Goal: Transaction & Acquisition: Book appointment/travel/reservation

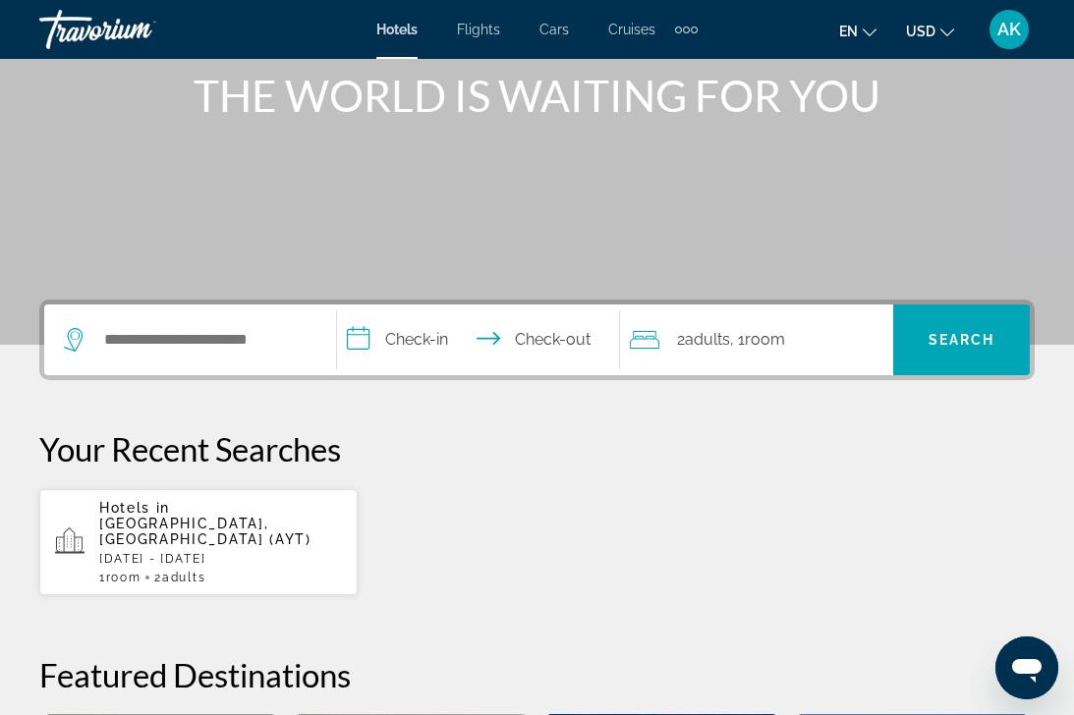
scroll to position [303, 0]
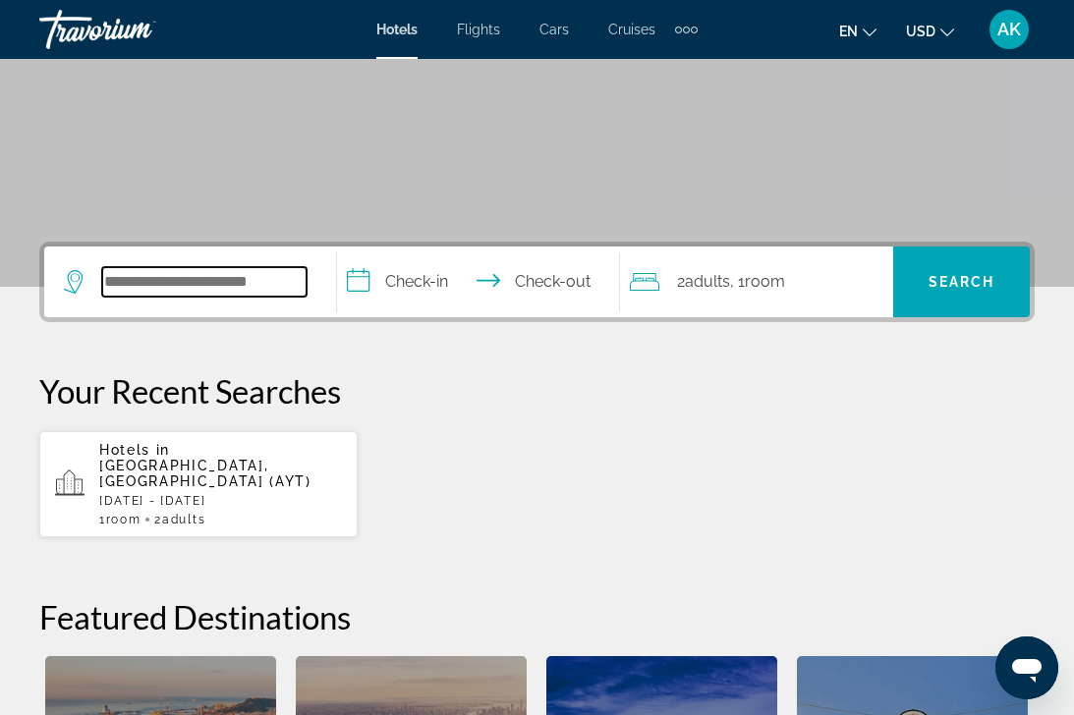
click at [269, 273] on input "Search widget" at bounding box center [204, 281] width 204 height 29
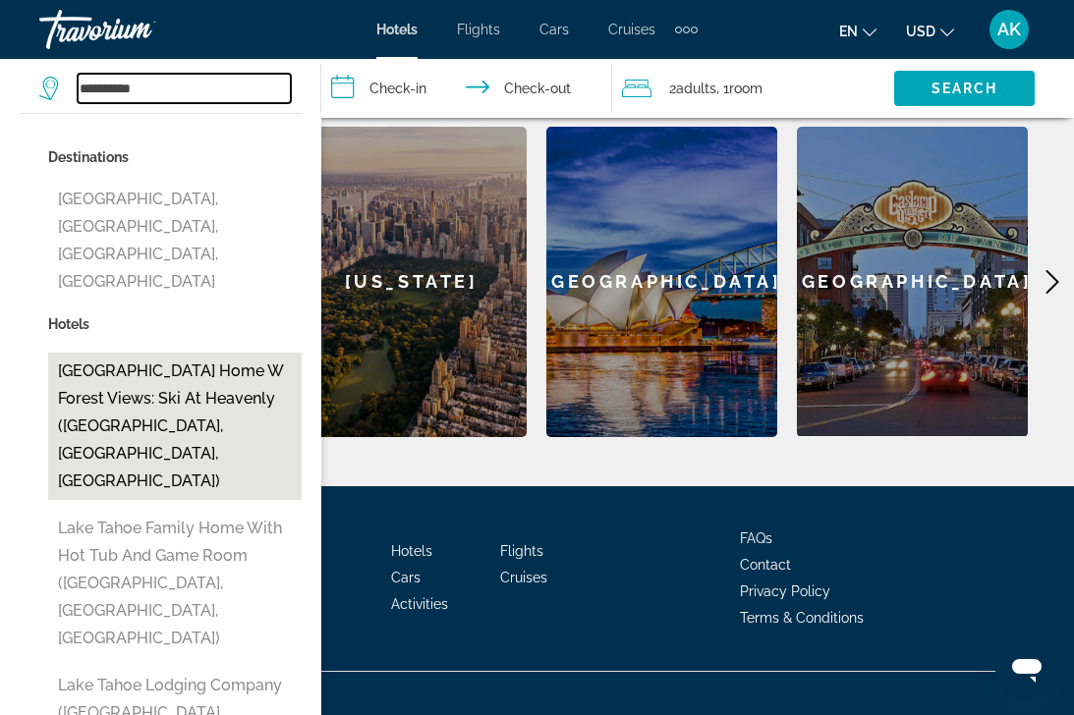
scroll to position [831, 0]
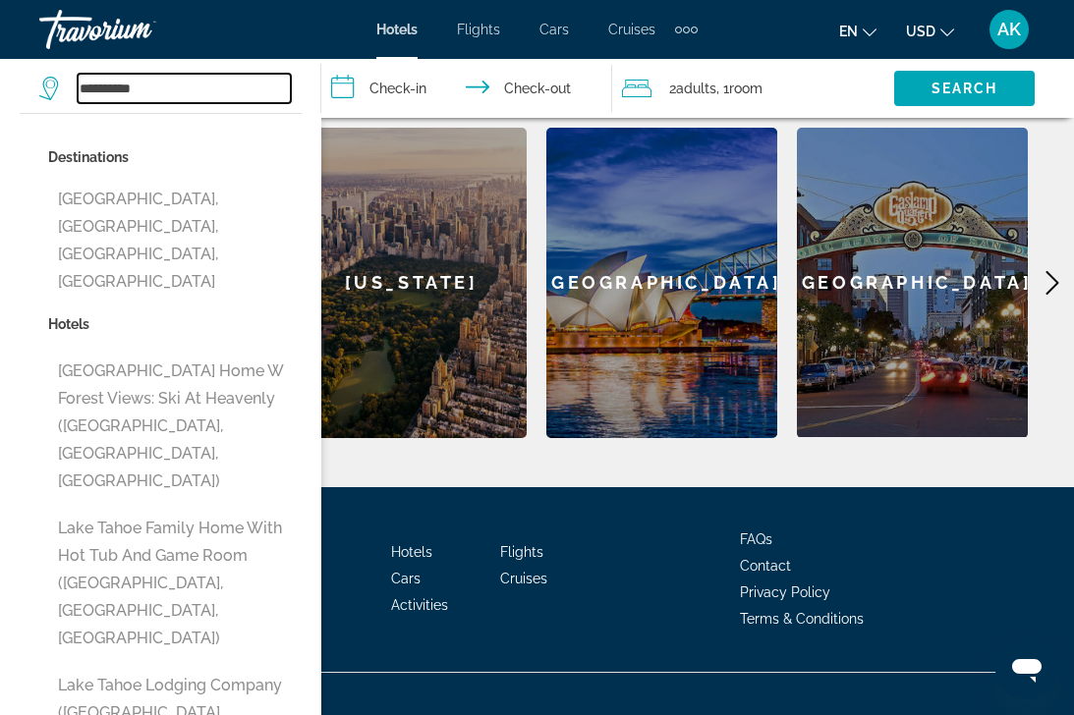
type input "**********"
click at [424, 88] on input "**********" at bounding box center [471, 91] width 300 height 65
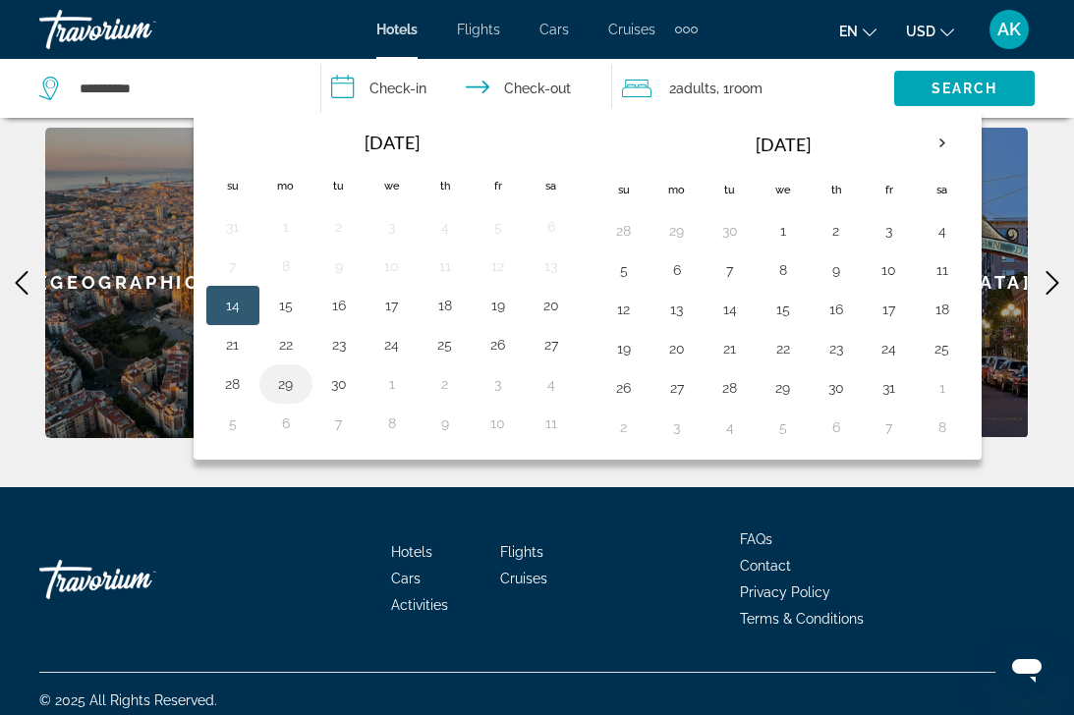
click at [288, 387] on button "29" at bounding box center [285, 384] width 31 height 28
click at [331, 391] on button "30" at bounding box center [338, 384] width 31 height 28
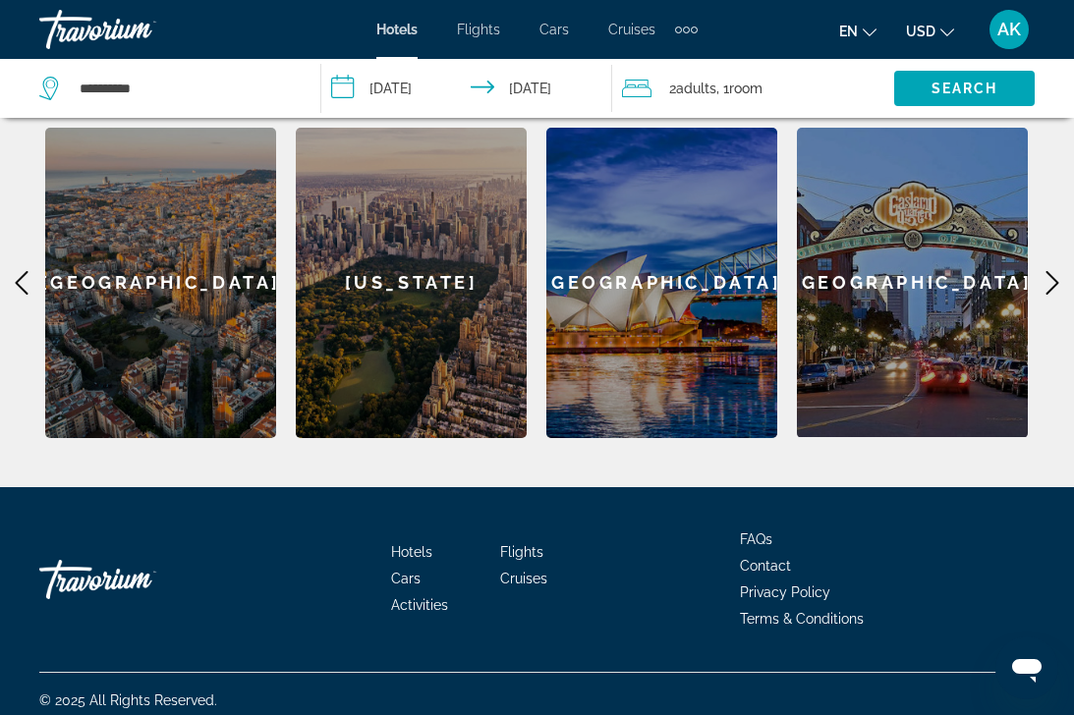
click at [445, 91] on input "**********" at bounding box center [471, 91] width 300 height 65
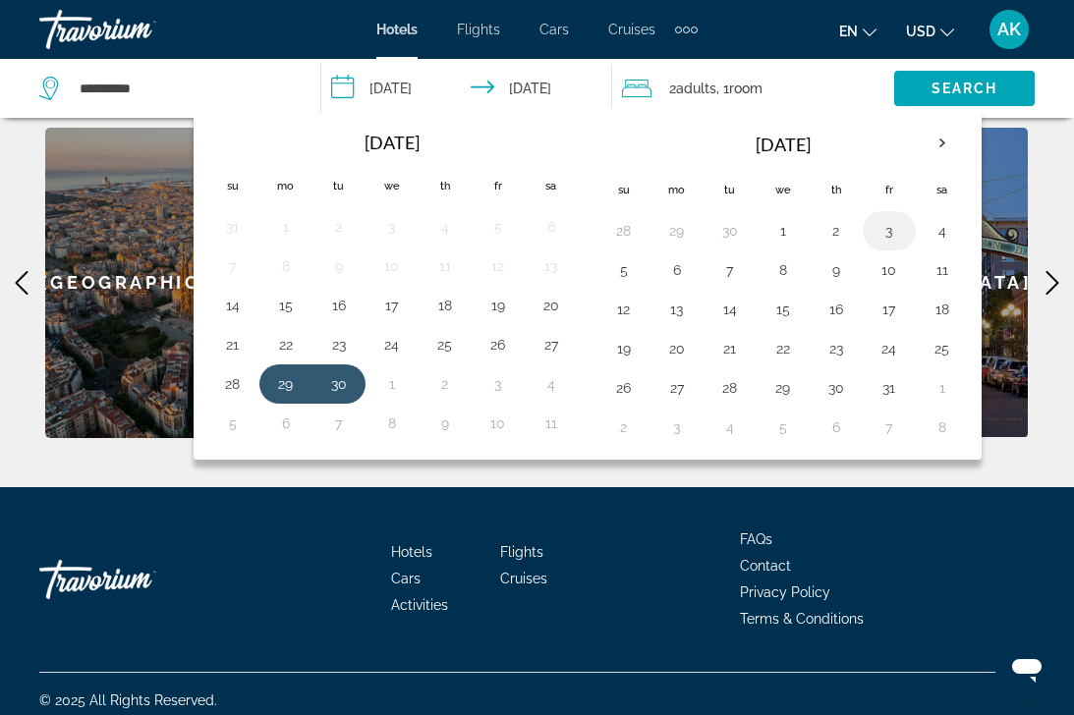
click at [905, 231] on td "3" at bounding box center [889, 230] width 53 height 39
click at [893, 235] on button "3" at bounding box center [888, 231] width 31 height 28
click at [943, 235] on button "4" at bounding box center [941, 231] width 31 height 28
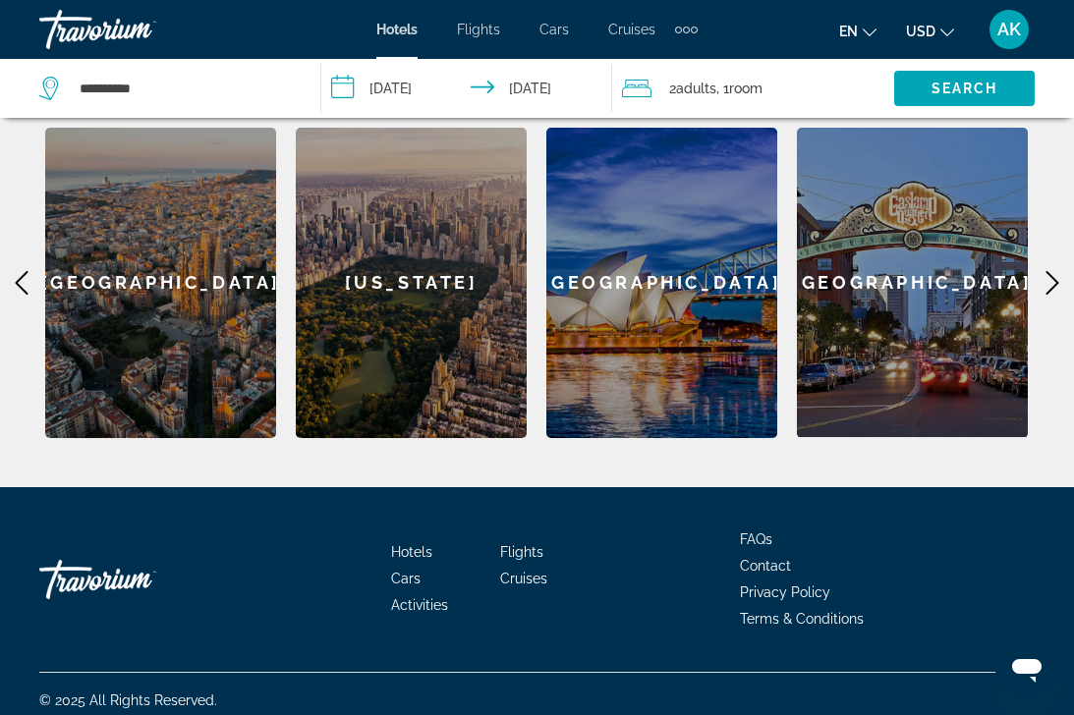
click at [732, 88] on span ", 1 Room rooms" at bounding box center [739, 89] width 46 height 28
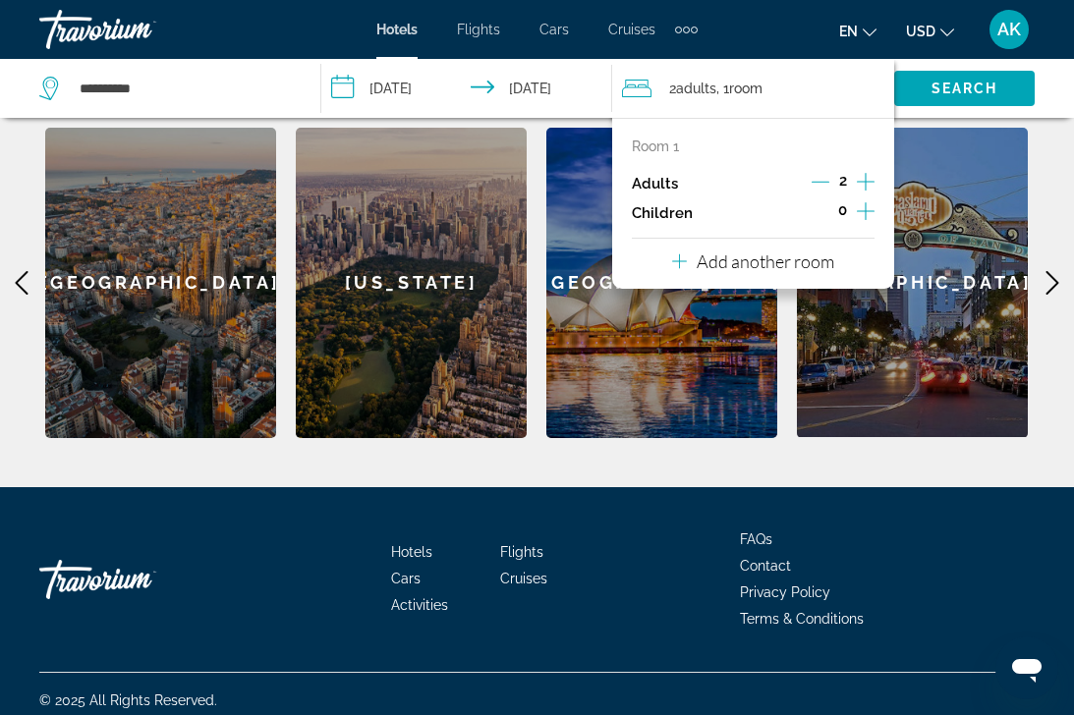
click at [872, 213] on icon "Increment children" at bounding box center [866, 211] width 18 height 24
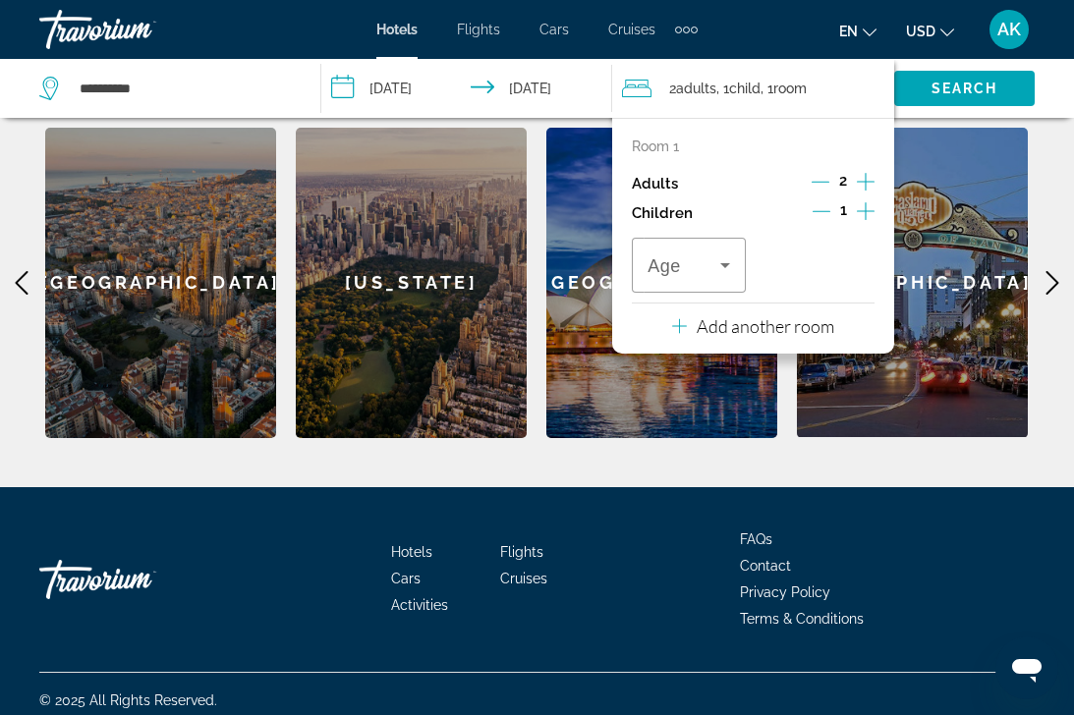
click at [870, 213] on icon "Increment children" at bounding box center [866, 211] width 18 height 24
click at [727, 277] on icon "Travelers: 2 adults, 2 children" at bounding box center [725, 265] width 24 height 24
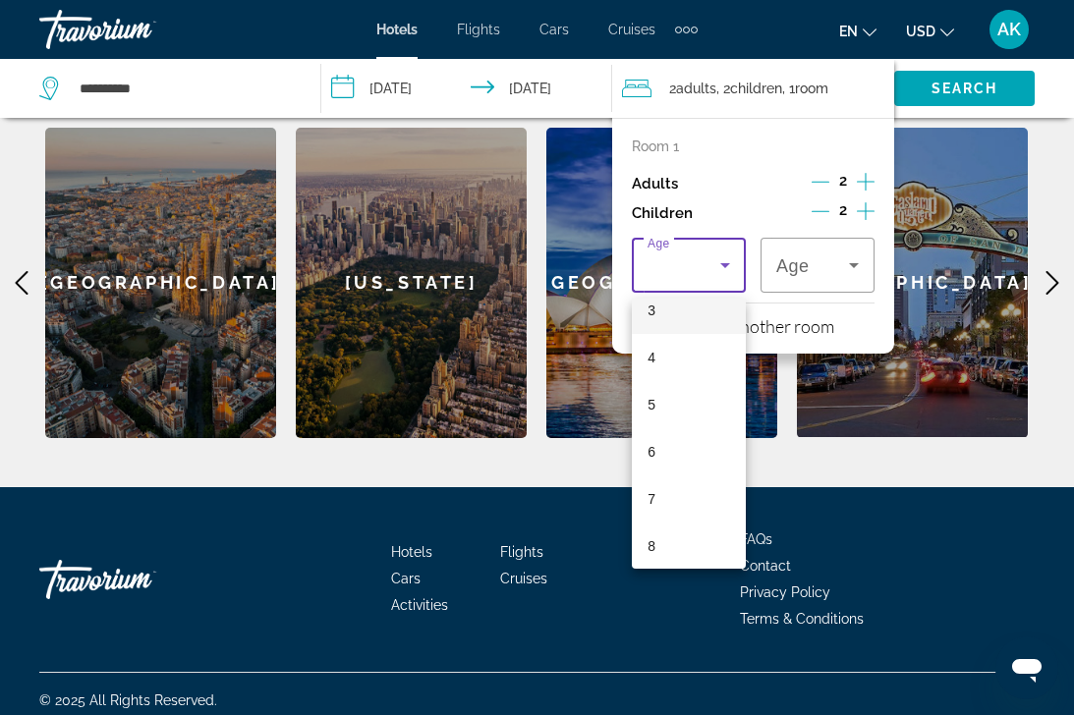
scroll to position [170, 0]
click at [649, 543] on span "8" at bounding box center [651, 538] width 8 height 24
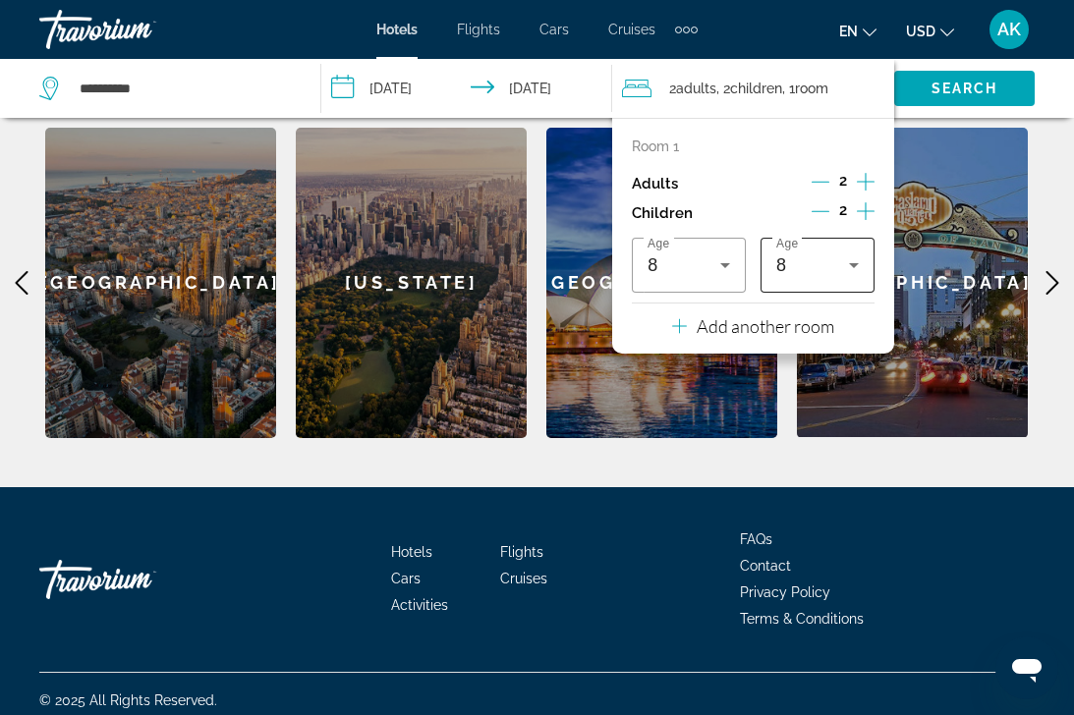
click at [825, 258] on div "8" at bounding box center [817, 265] width 83 height 55
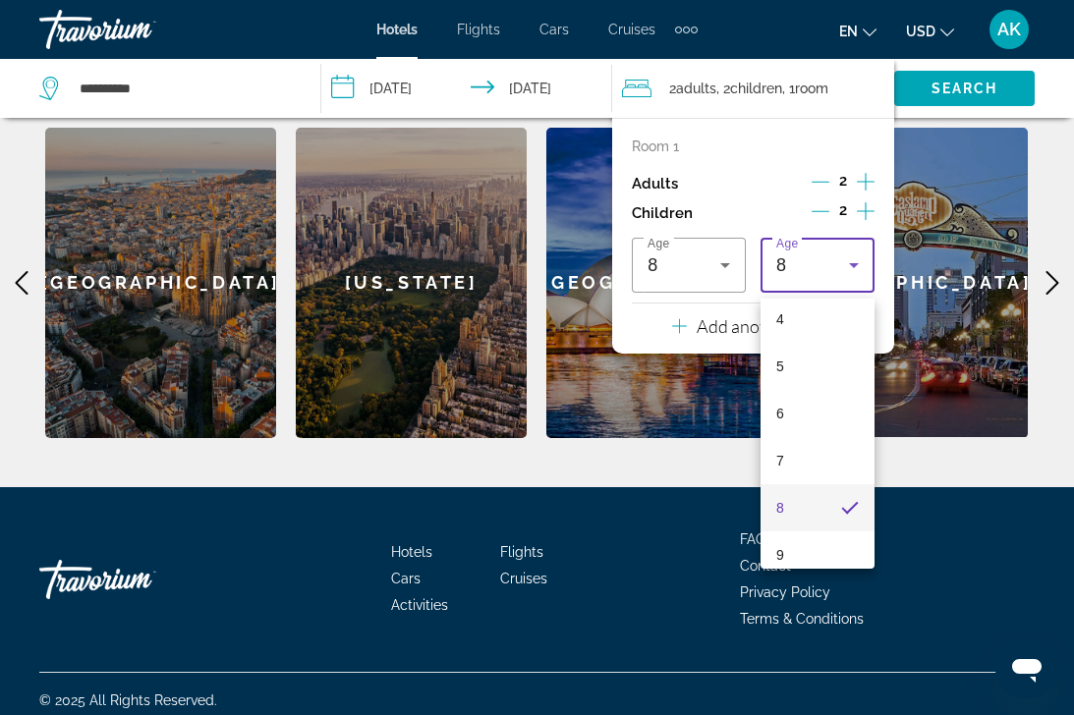
scroll to position [210, 0]
click at [822, 552] on mat-option "9" at bounding box center [817, 544] width 114 height 47
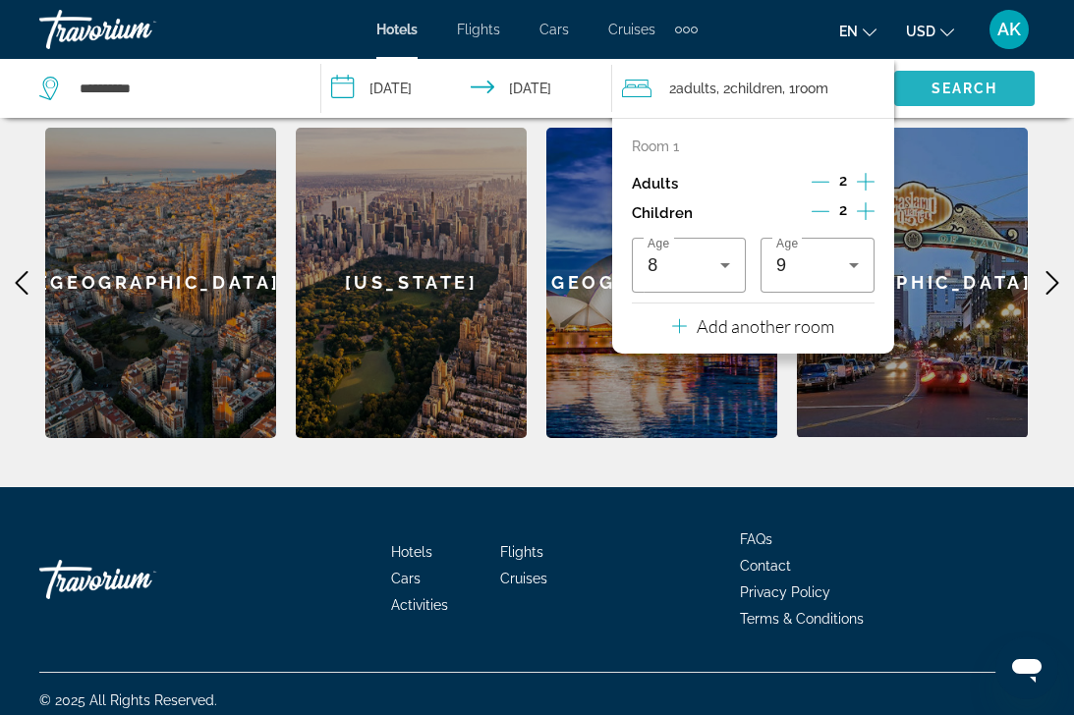
click at [940, 93] on span "Search" at bounding box center [964, 89] width 67 height 16
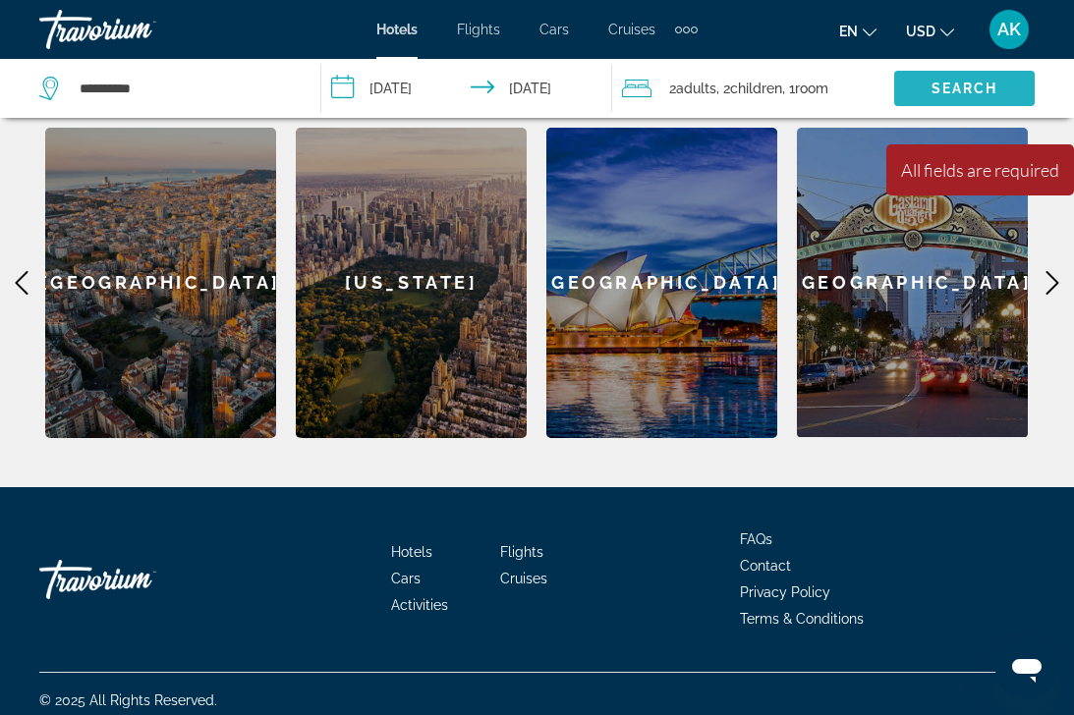
click at [938, 94] on span "Search" at bounding box center [964, 89] width 67 height 16
click at [802, 89] on span ", 1 Room rooms" at bounding box center [805, 89] width 46 height 28
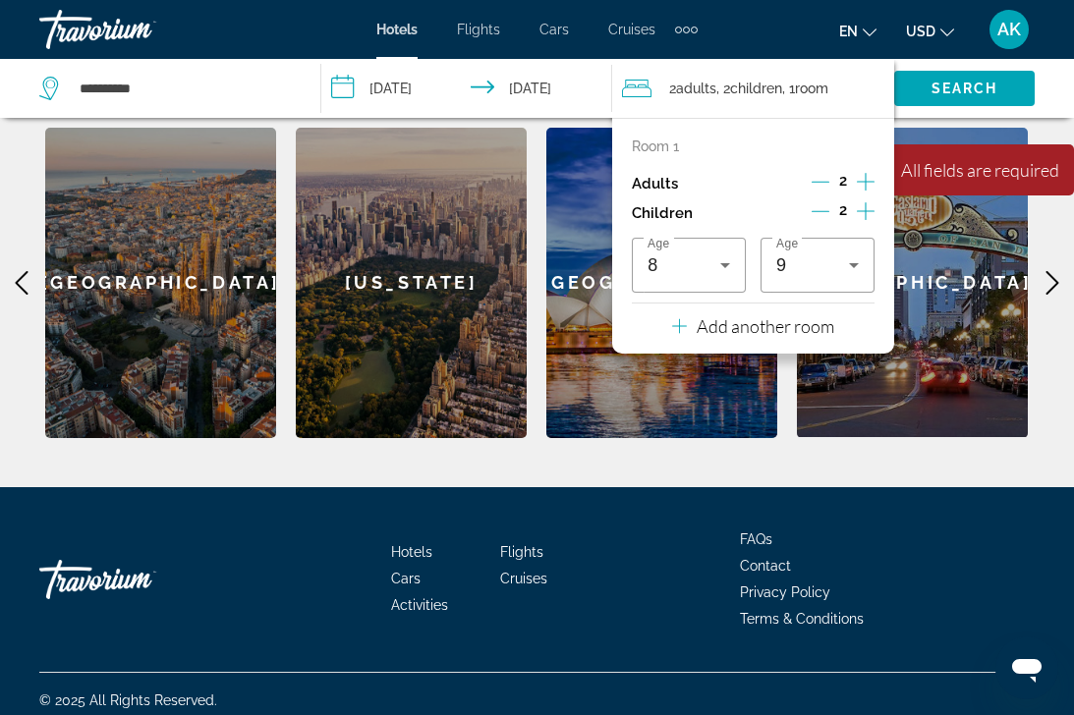
click at [819, 212] on icon "Decrement children" at bounding box center [820, 211] width 18 height 1
click at [819, 212] on icon "Decrement children" at bounding box center [821, 211] width 18 height 1
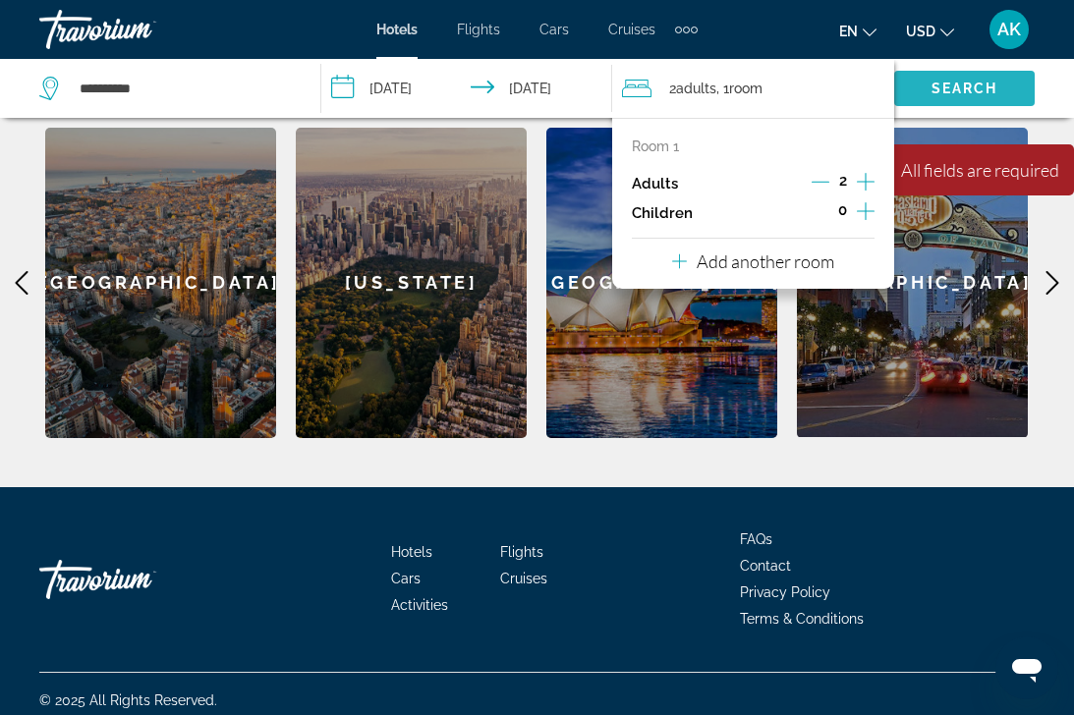
click at [967, 77] on span "Search widget" at bounding box center [964, 88] width 140 height 47
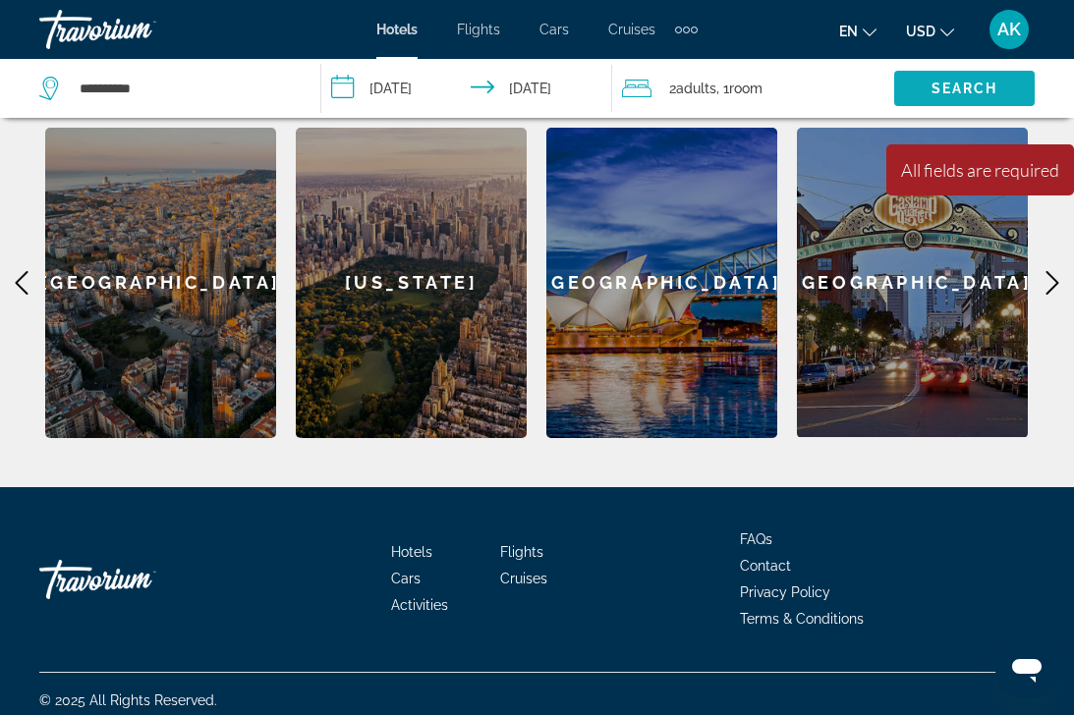
click at [947, 70] on span "Search widget" at bounding box center [964, 88] width 140 height 47
click at [981, 181] on div "Minimum length of stay is 1 day All fields are required Children ages are requi…" at bounding box center [980, 169] width 188 height 51
click at [540, 94] on input "**********" at bounding box center [471, 91] width 300 height 65
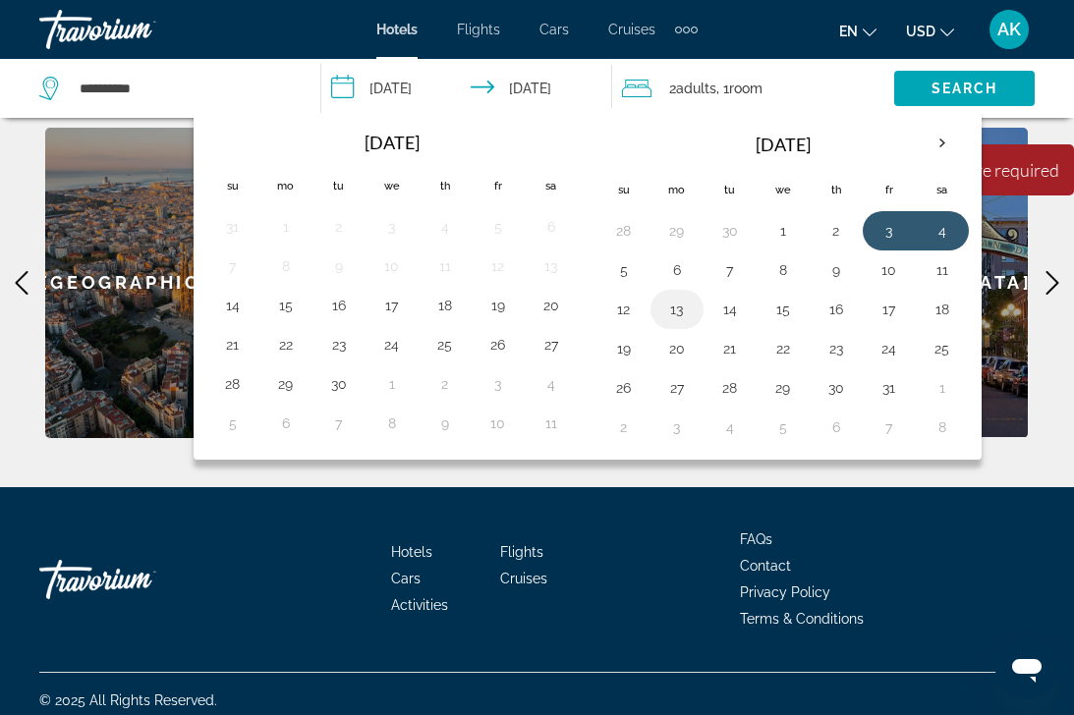
click at [688, 316] on button "13" at bounding box center [676, 310] width 31 height 28
click at [727, 317] on button "14" at bounding box center [729, 310] width 31 height 28
type input "**********"
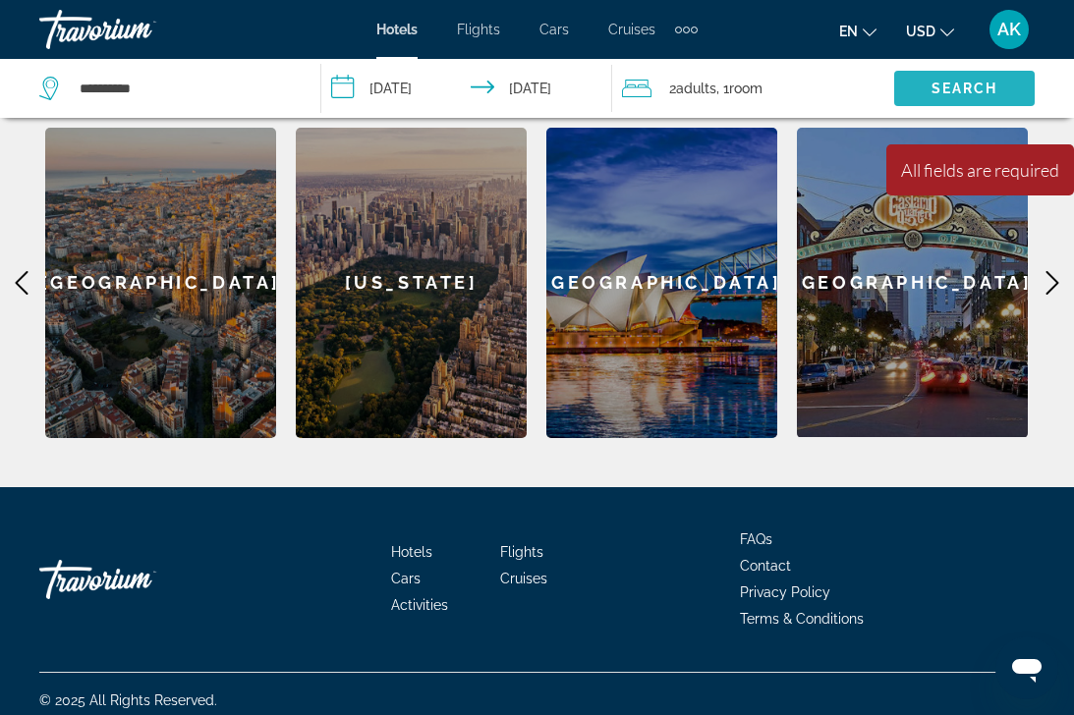
click at [958, 96] on span "Search widget" at bounding box center [964, 88] width 140 height 47
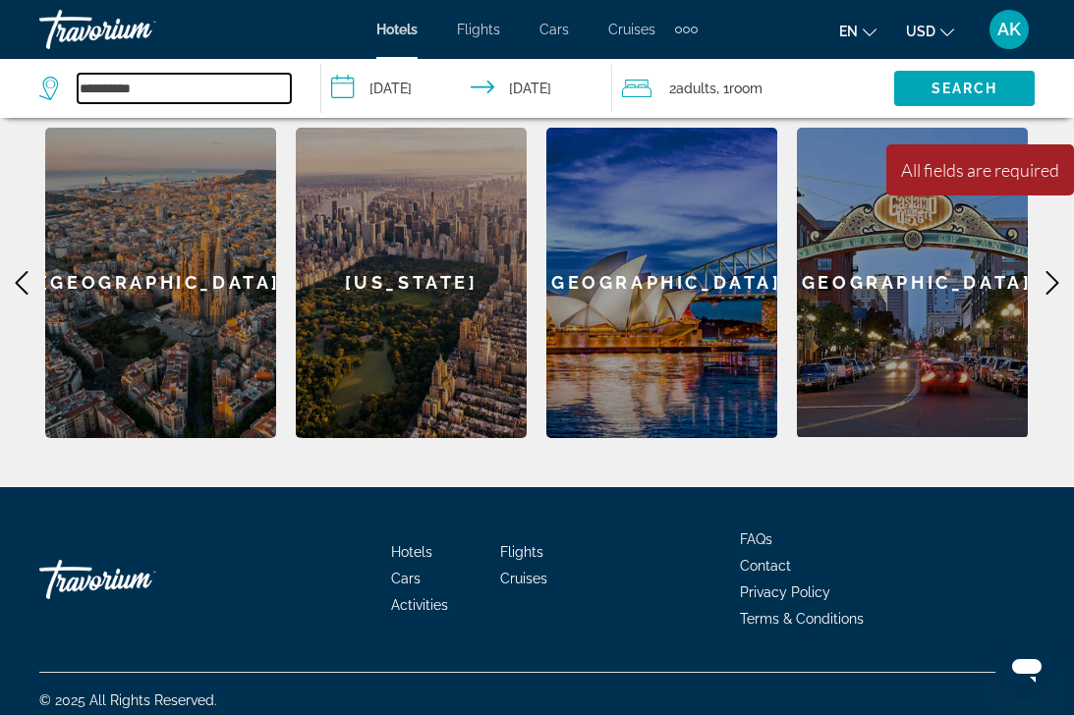
click at [107, 92] on input "**********" at bounding box center [184, 88] width 213 height 29
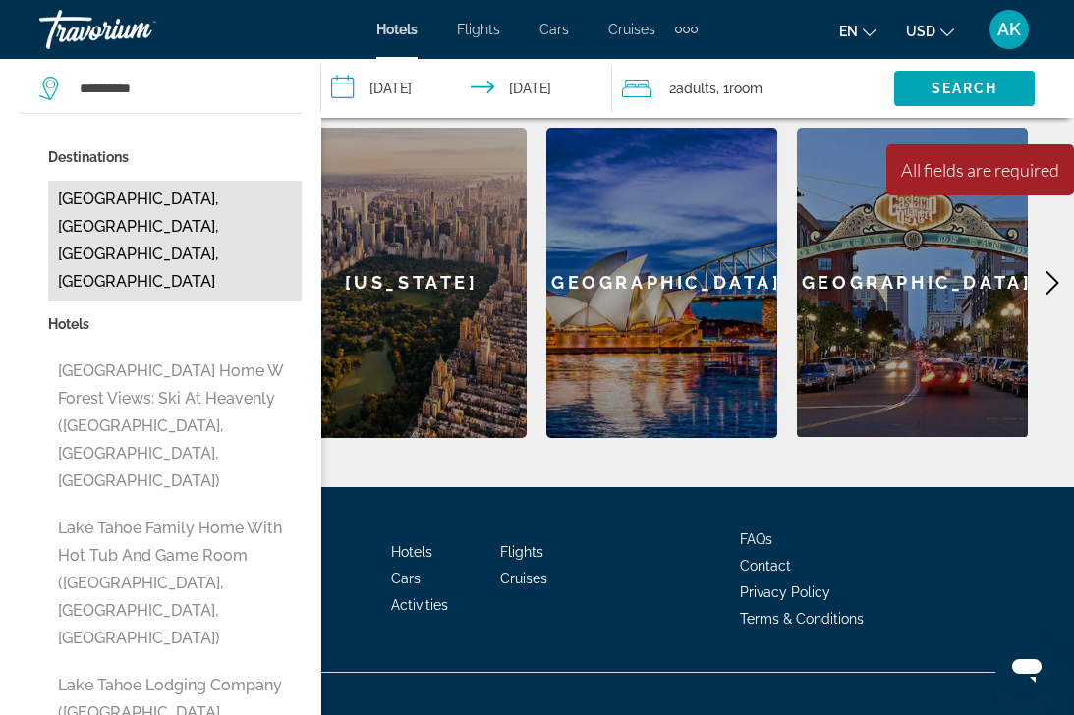
click at [179, 208] on button "[GEOGRAPHIC_DATA], [GEOGRAPHIC_DATA], [GEOGRAPHIC_DATA], [GEOGRAPHIC_DATA]" at bounding box center [174, 241] width 253 height 120
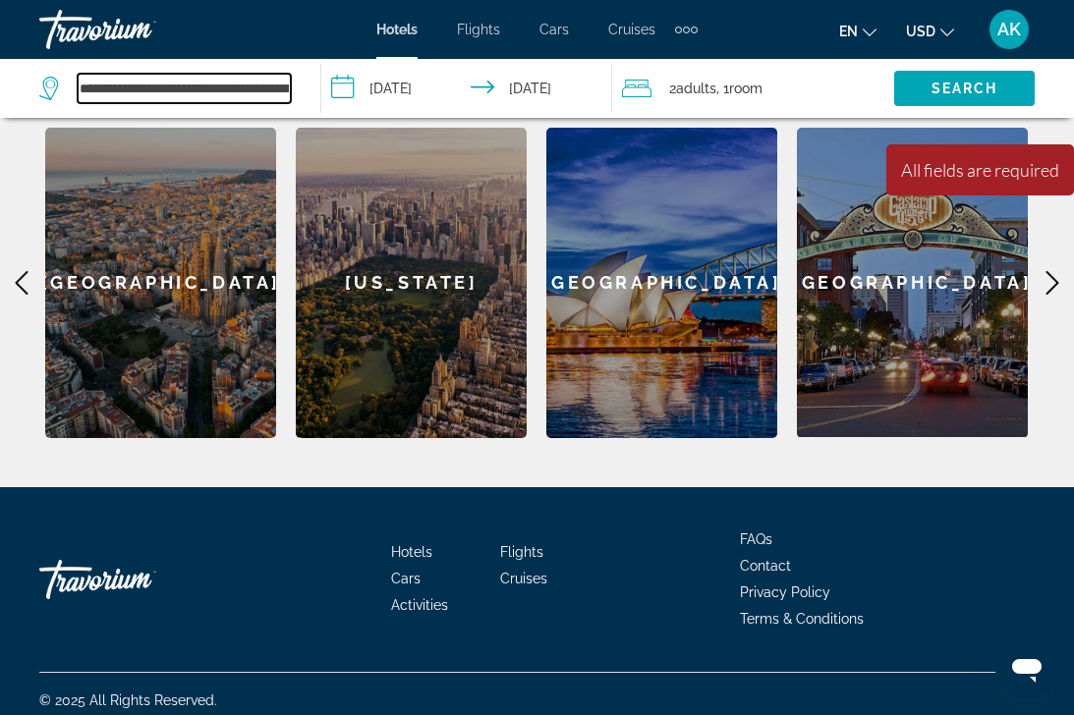
click at [230, 94] on input "**********" at bounding box center [184, 88] width 213 height 29
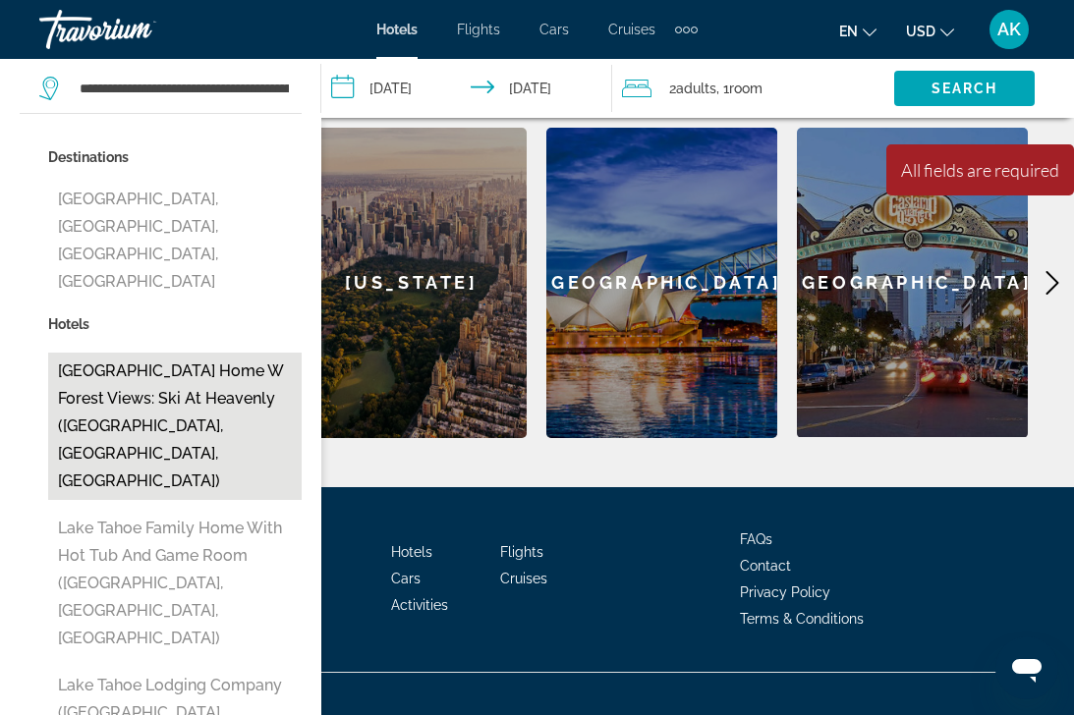
click at [237, 363] on button "[GEOGRAPHIC_DATA] Home w Forest Views: Ski At Heavenly ([GEOGRAPHIC_DATA], [GEO…" at bounding box center [174, 426] width 253 height 147
type input "**********"
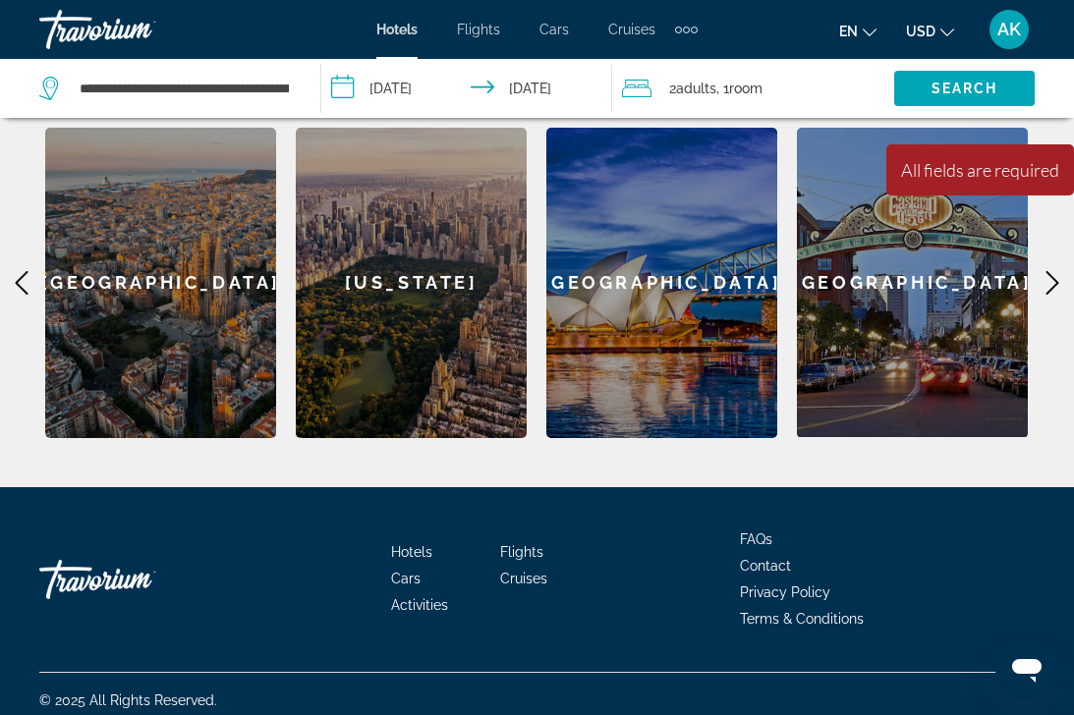
click at [710, 90] on span "Adults" at bounding box center [696, 89] width 40 height 16
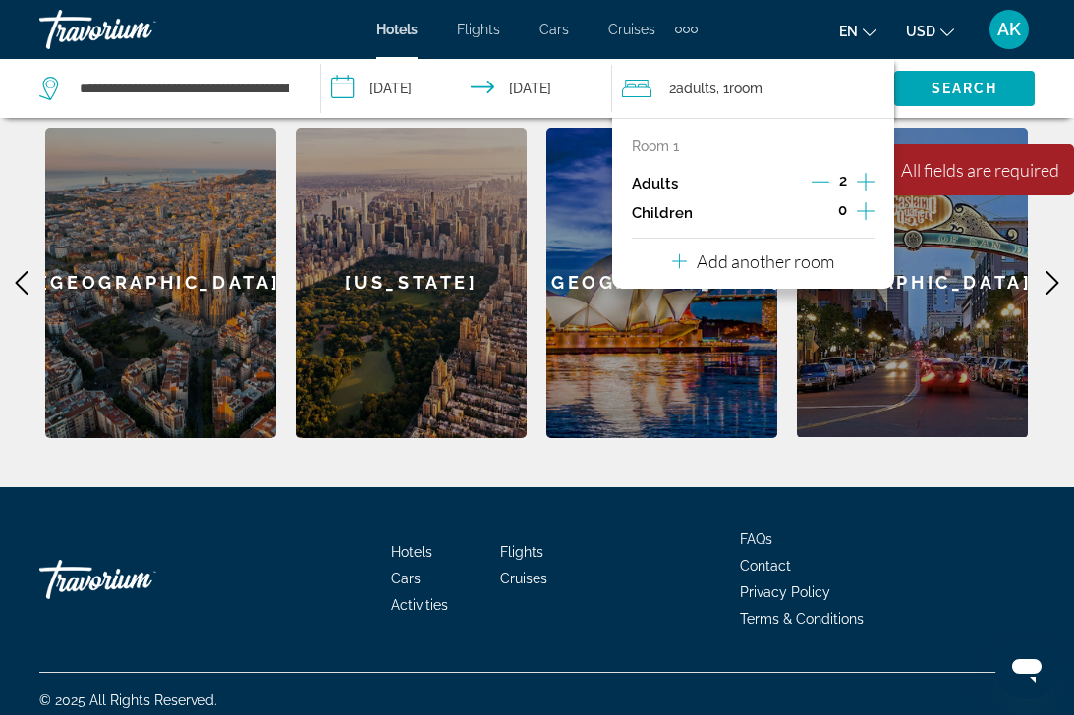
click at [869, 215] on icon "Increment children" at bounding box center [866, 211] width 18 height 18
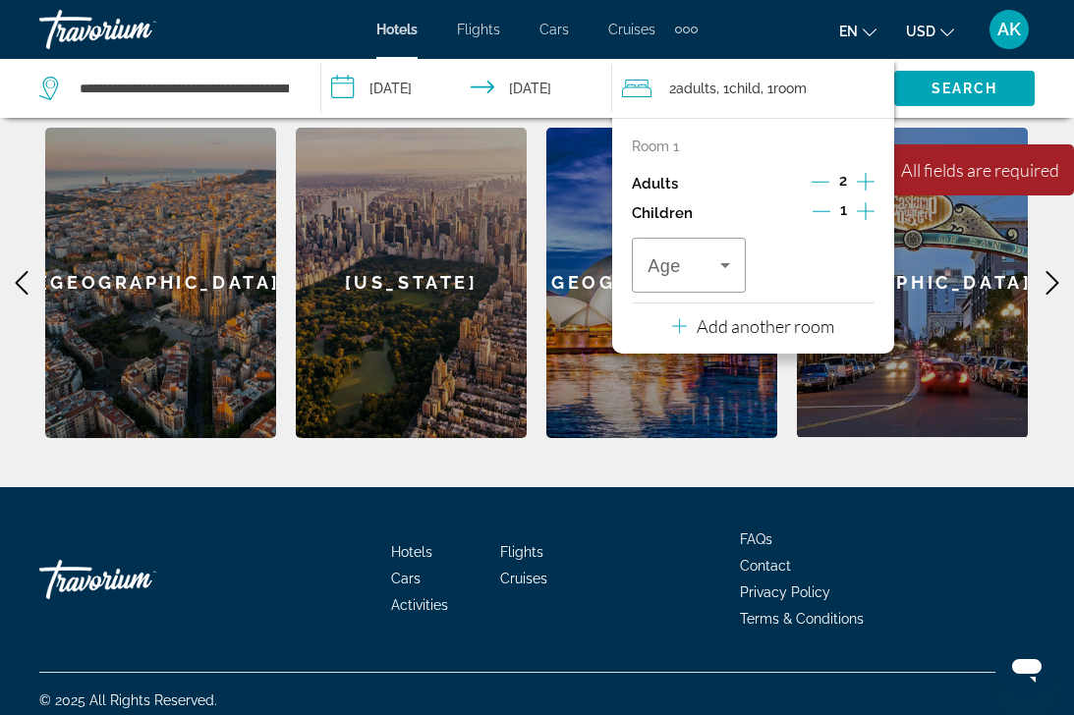
click at [869, 215] on icon "Increment children" at bounding box center [866, 211] width 18 height 18
click at [721, 267] on icon "Travelers: 2 adults, 2 children" at bounding box center [725, 265] width 24 height 24
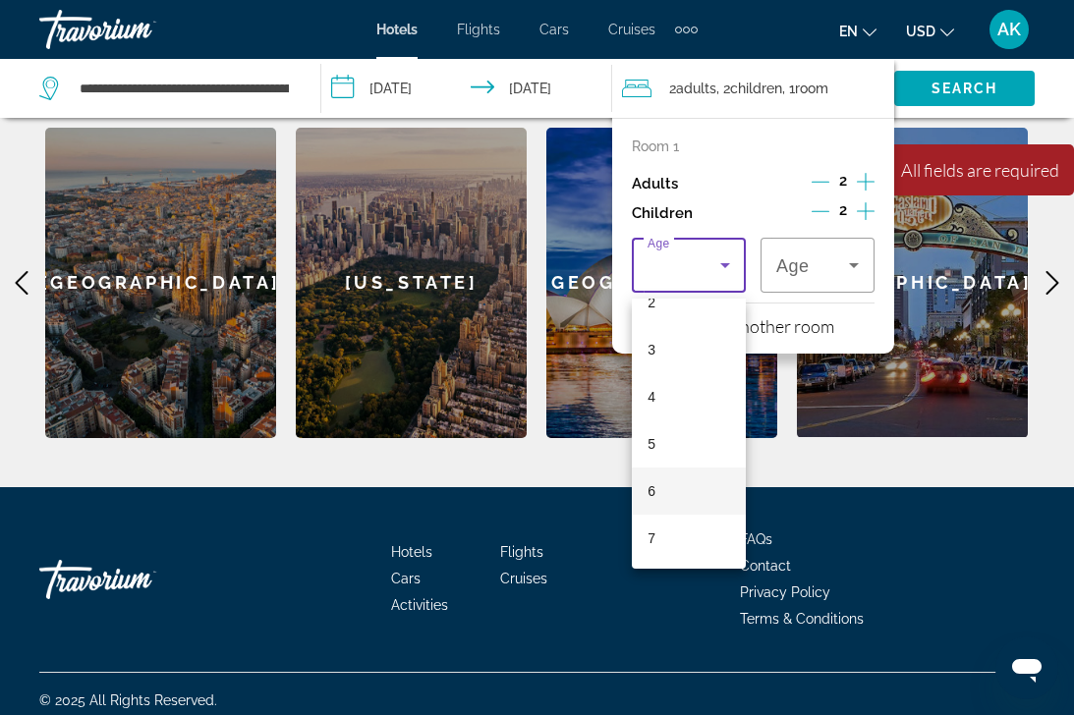
scroll to position [195, 0]
click at [700, 505] on mat-option "8" at bounding box center [689, 511] width 114 height 47
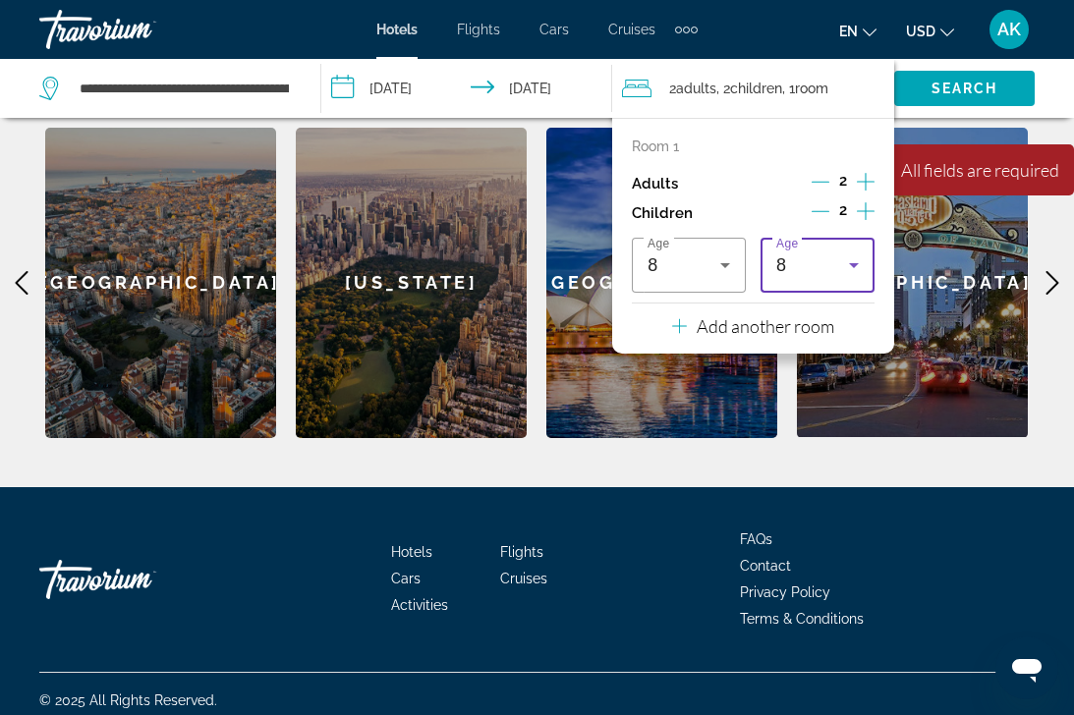
click at [834, 268] on div "8" at bounding box center [812, 265] width 73 height 24
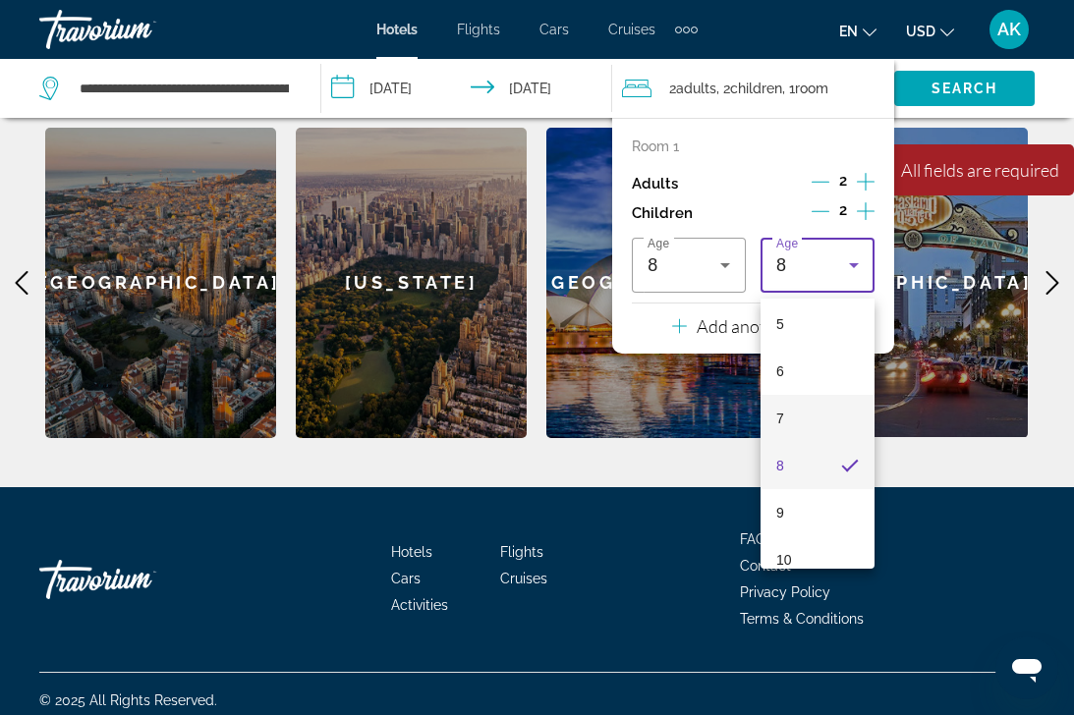
scroll to position [241, 0]
click at [802, 514] on mat-option "9" at bounding box center [817, 513] width 114 height 47
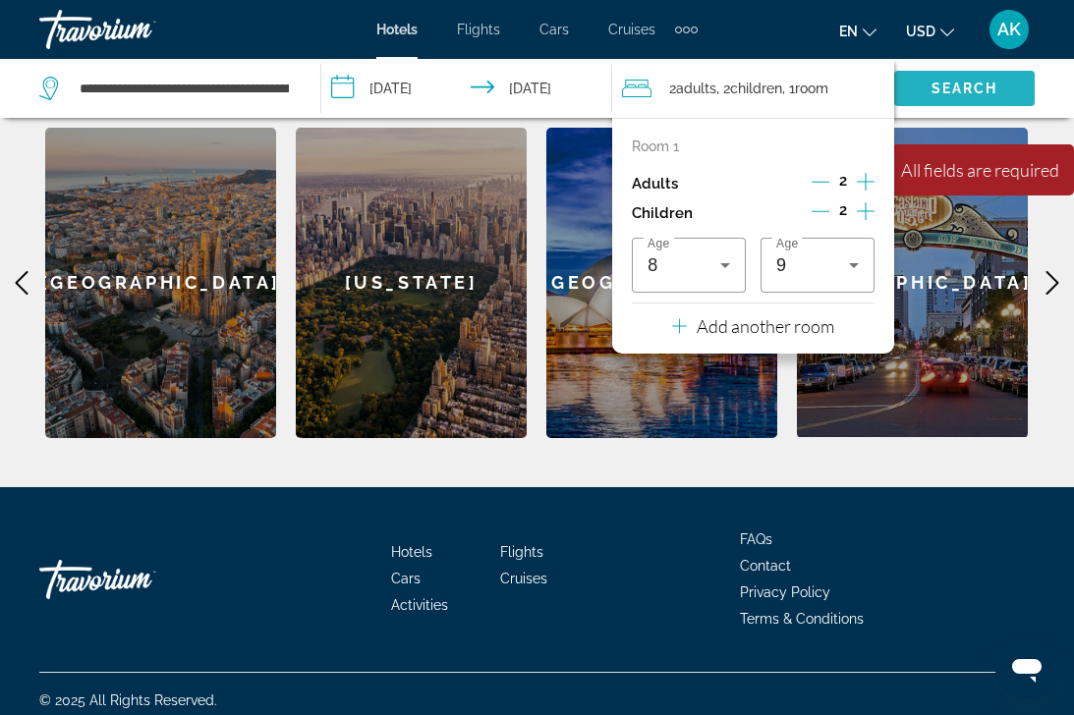
click at [970, 103] on span "Search widget" at bounding box center [964, 88] width 140 height 47
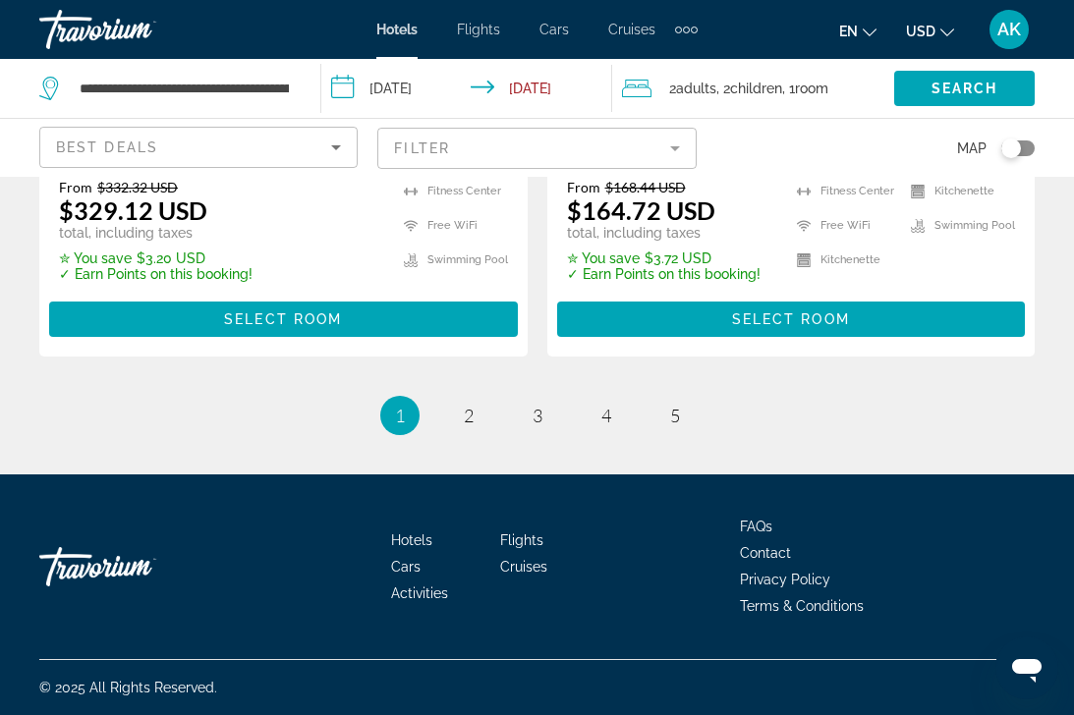
scroll to position [4277, 0]
click at [466, 411] on span "2" at bounding box center [469, 416] width 10 height 22
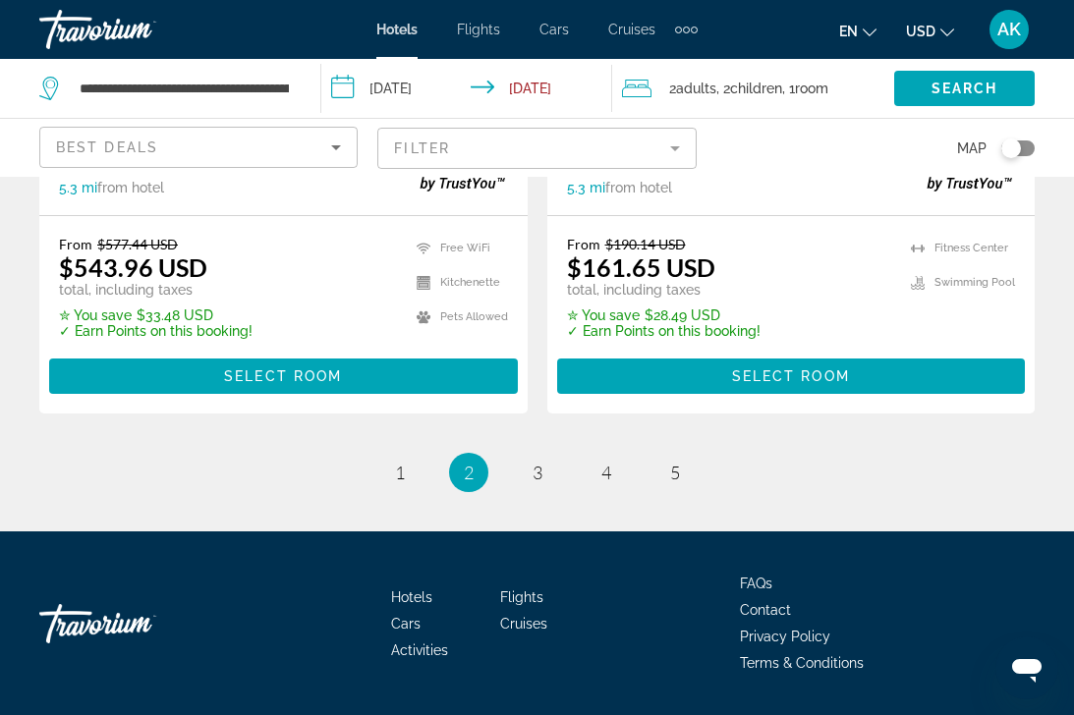
scroll to position [4205, 0]
